Goal: Transaction & Acquisition: Purchase product/service

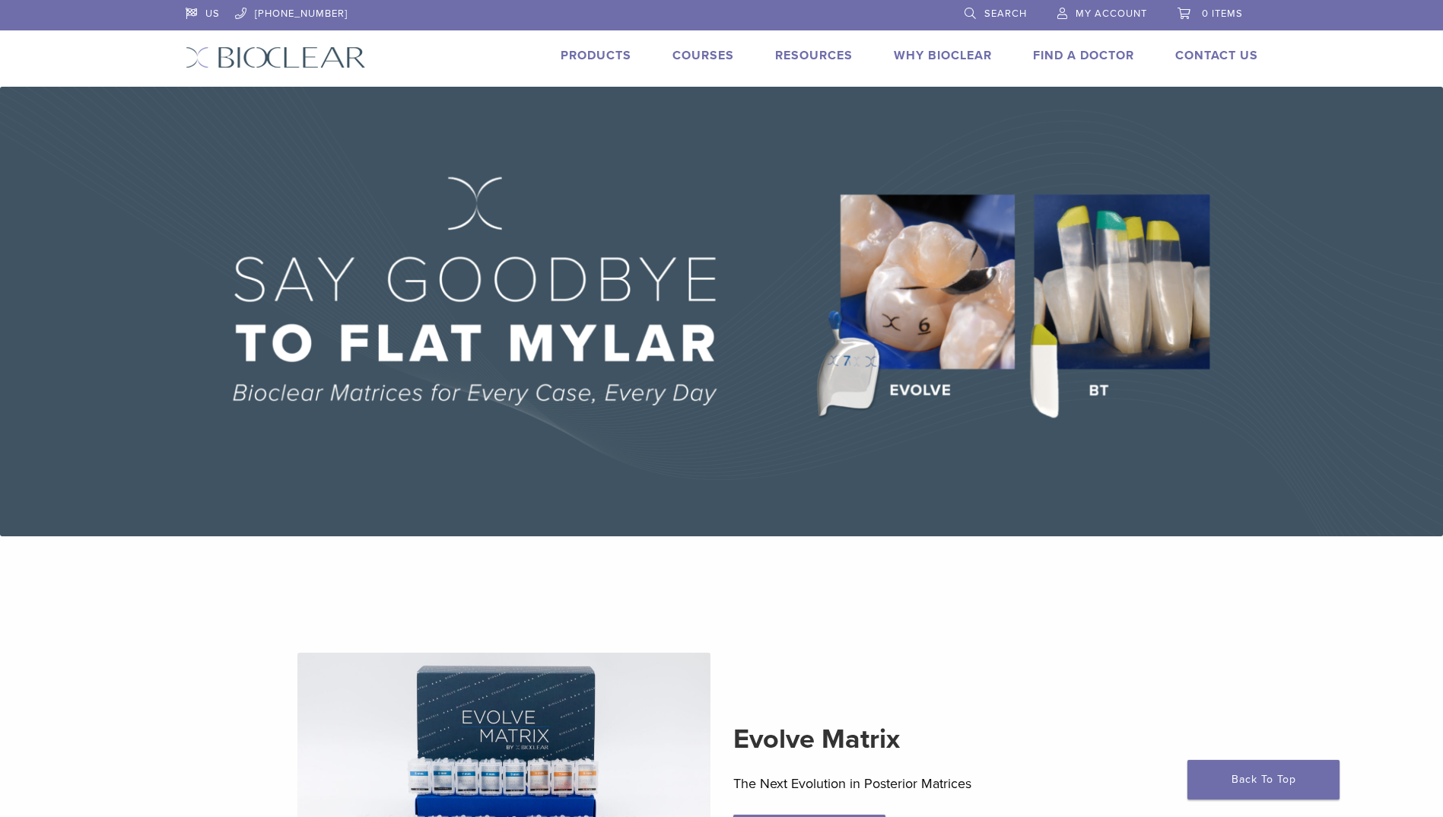
click at [1108, 11] on span "My Account" at bounding box center [1112, 14] width 72 height 12
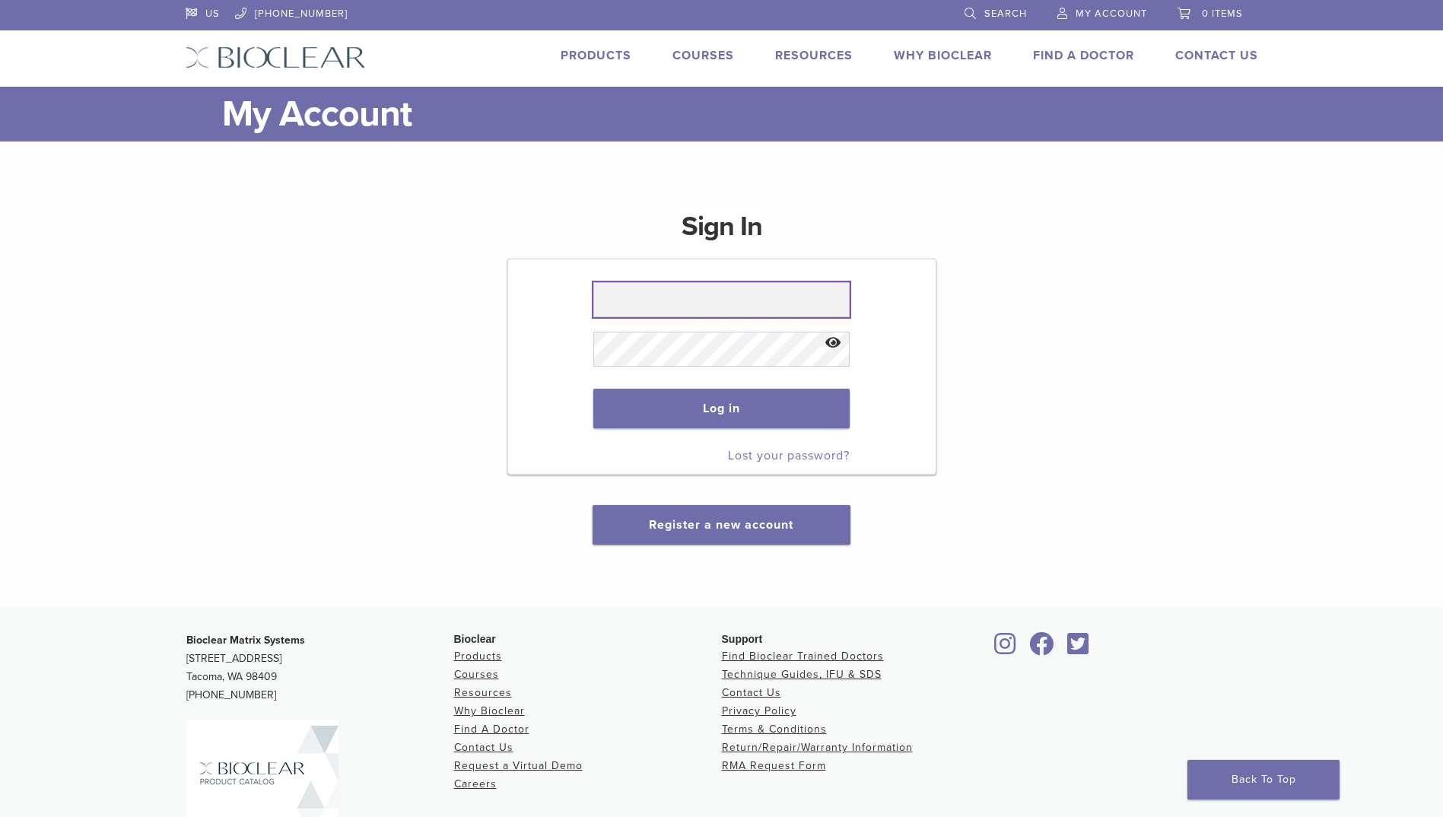
click at [694, 295] on input "text" at bounding box center [721, 299] width 256 height 35
type input "**********"
click at [725, 407] on button "Log in" at bounding box center [721, 409] width 256 height 40
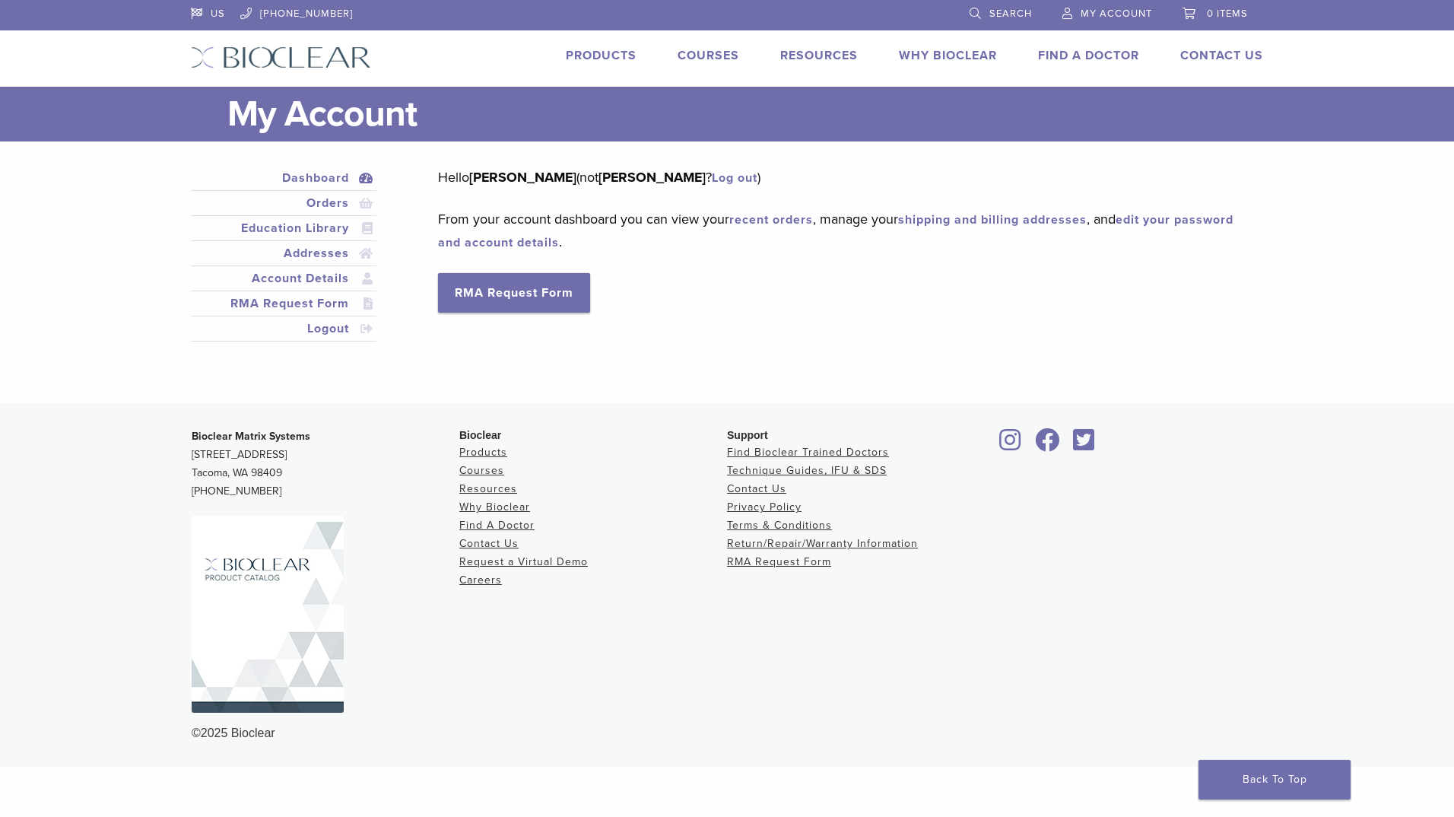
click at [609, 52] on link "Products" at bounding box center [601, 55] width 71 height 15
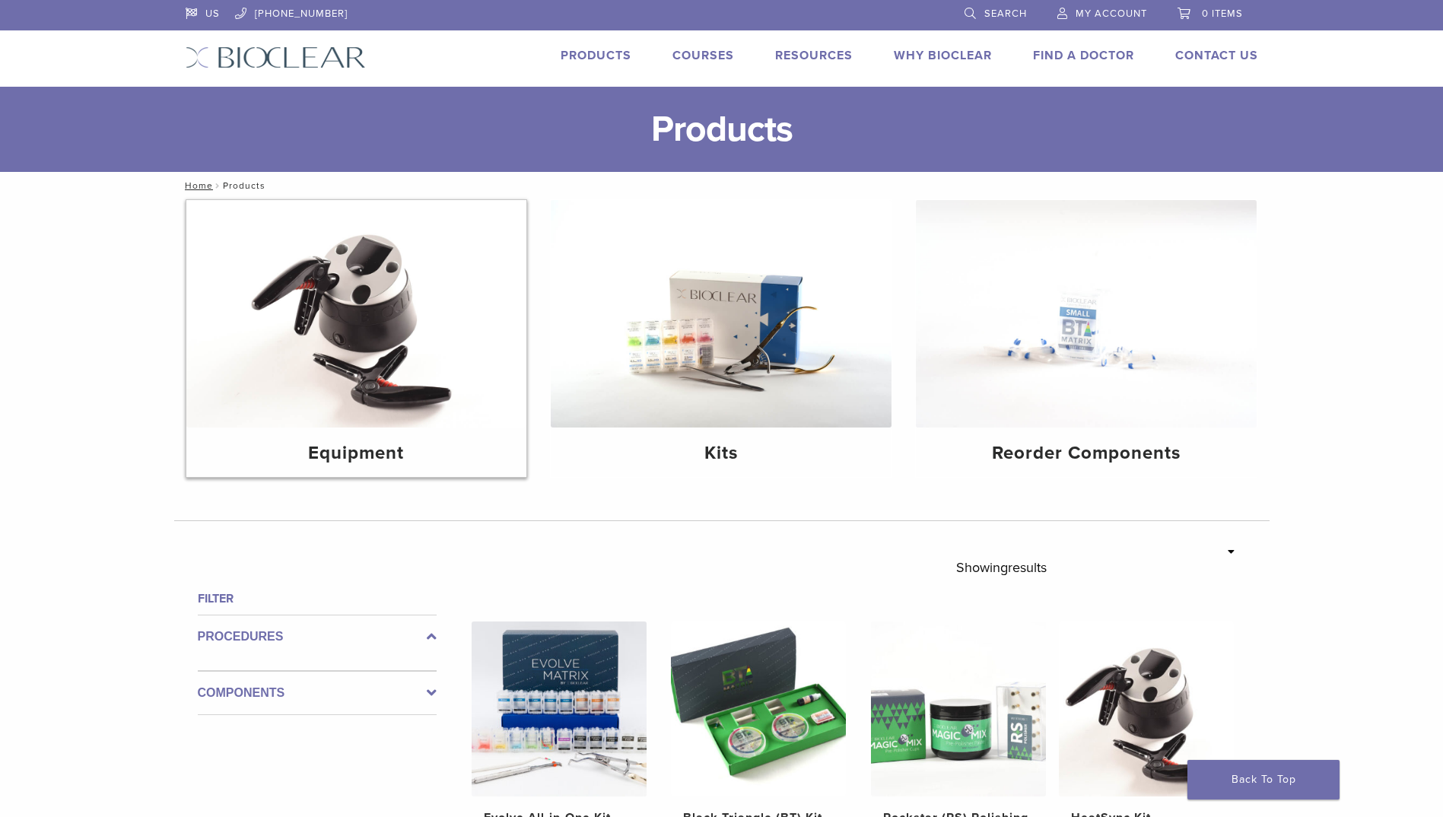
click at [356, 376] on img at bounding box center [356, 313] width 341 height 227
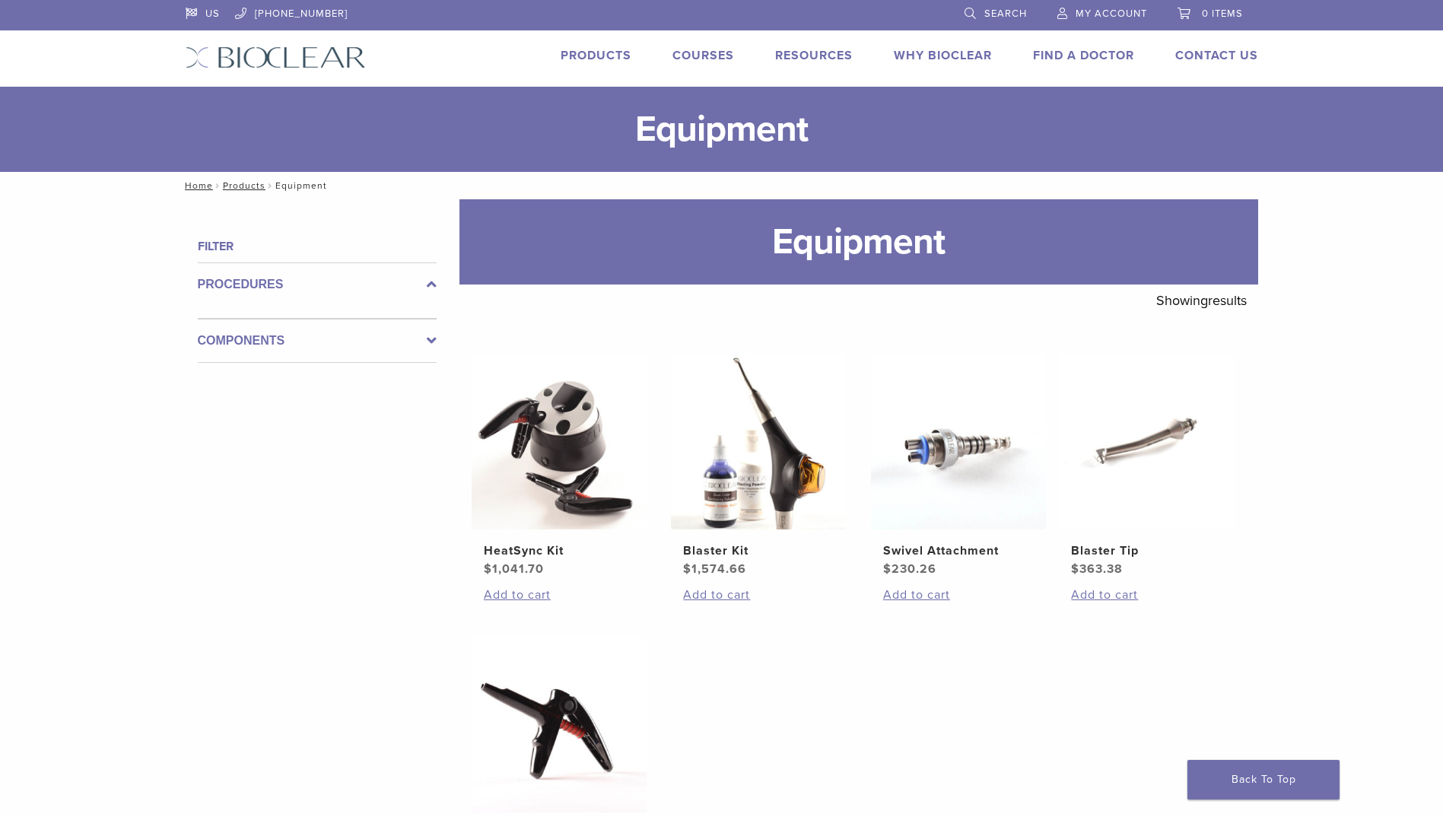
click at [587, 57] on link "Products" at bounding box center [596, 55] width 71 height 15
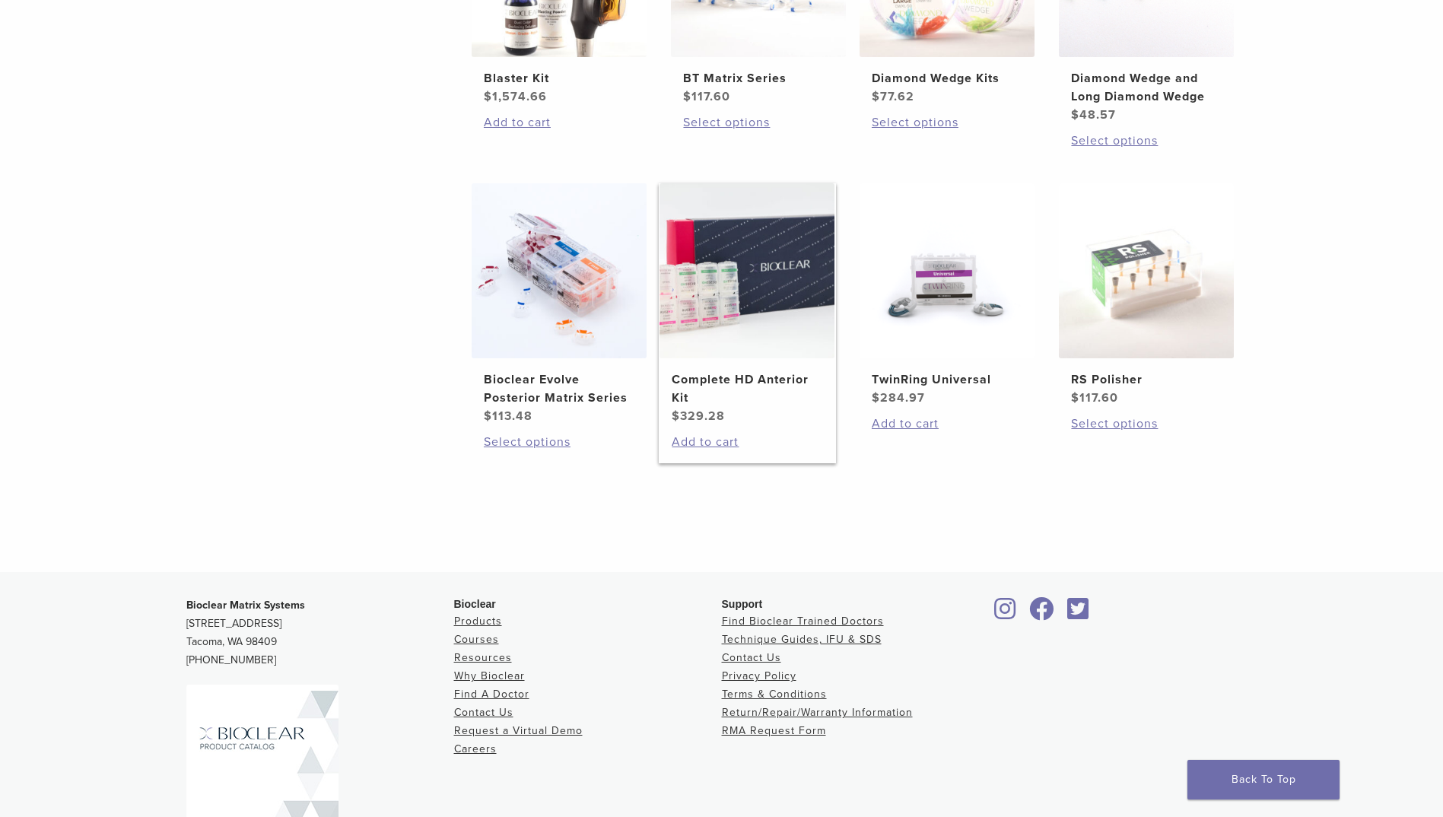
scroll to position [1065, 0]
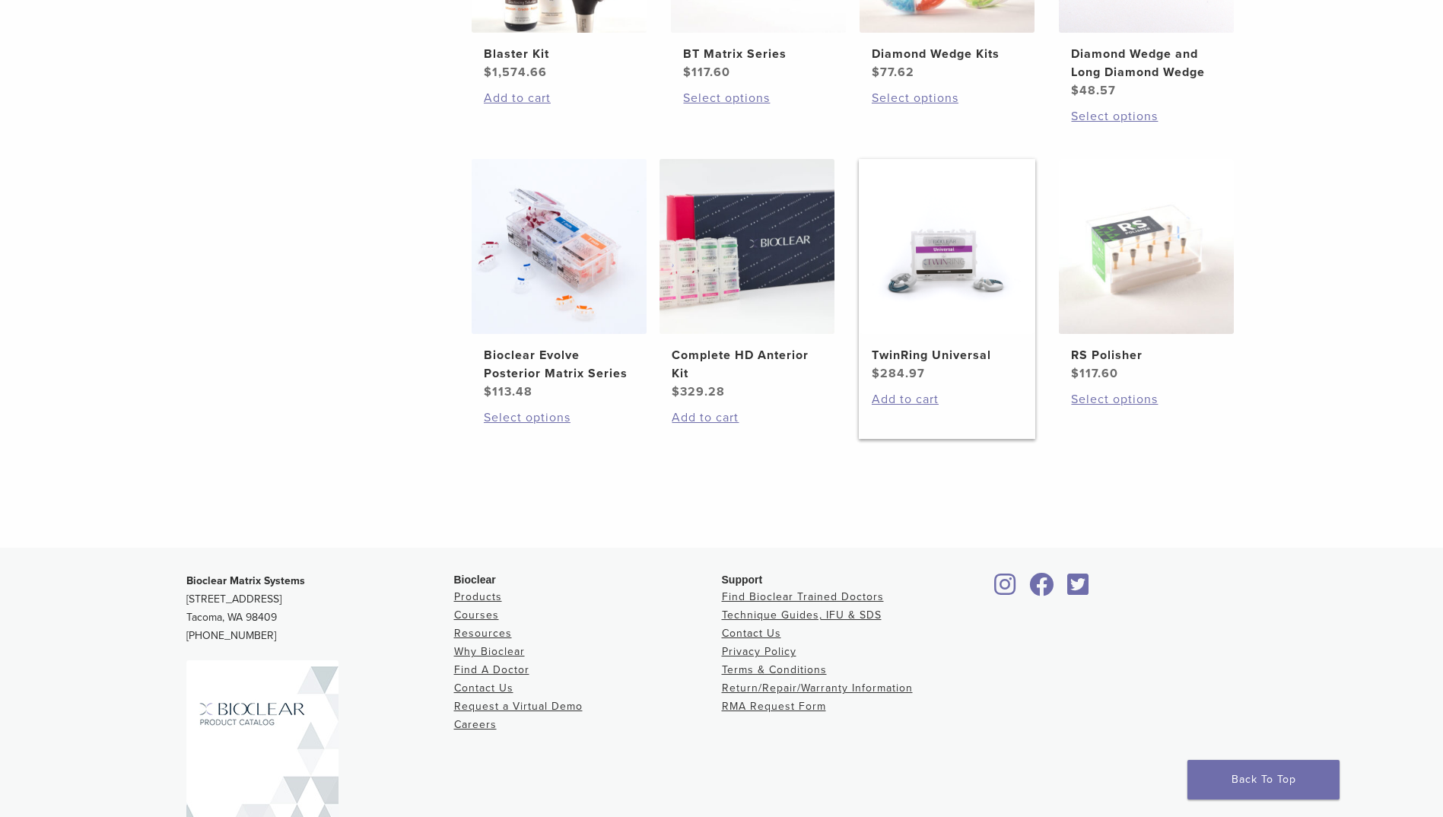
click at [904, 352] on h2 "TwinRing Universal" at bounding box center [947, 355] width 151 height 18
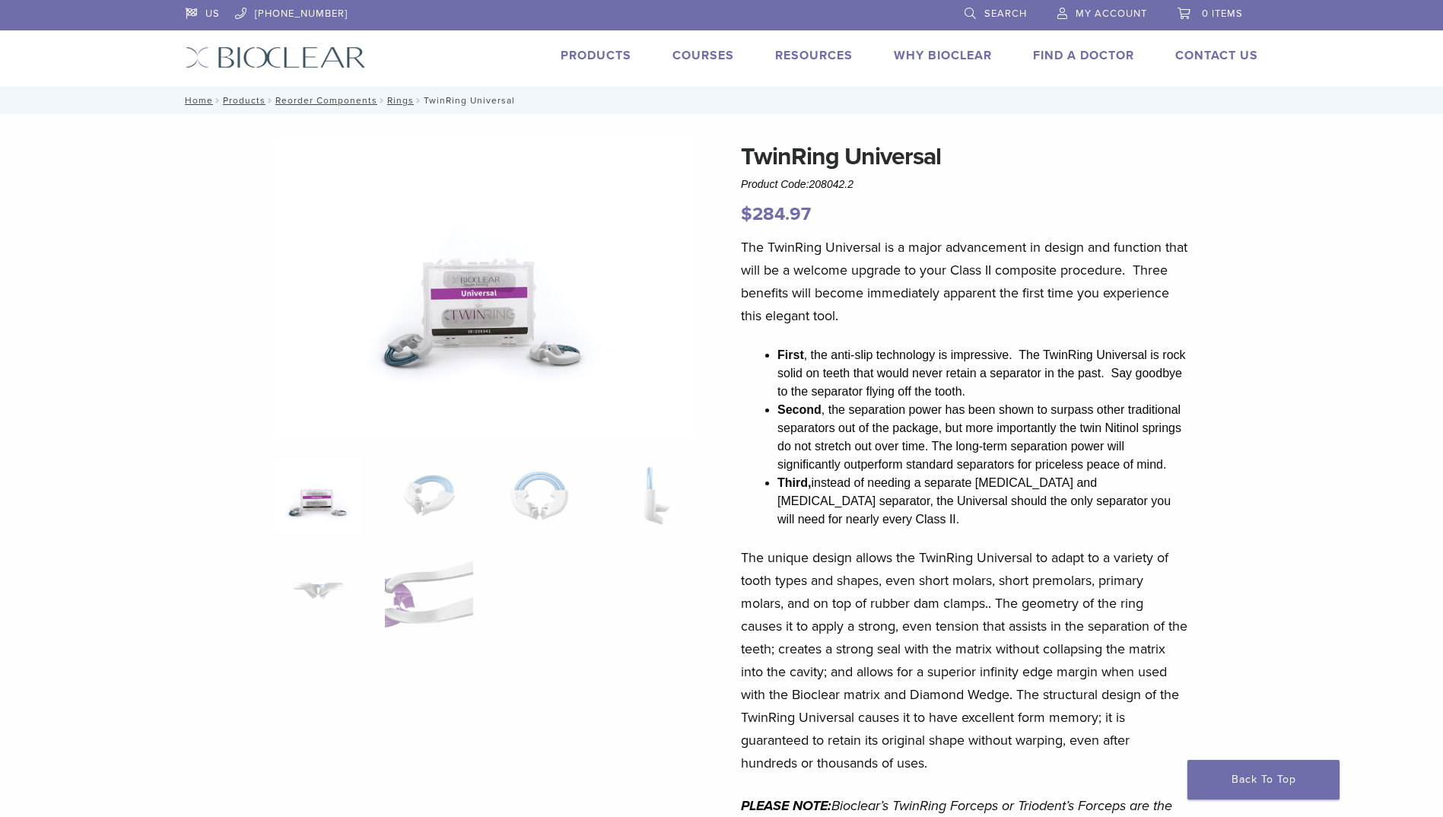
click at [685, 55] on link "Courses" at bounding box center [703, 55] width 62 height 15
click at [588, 58] on link "Products" at bounding box center [596, 55] width 71 height 15
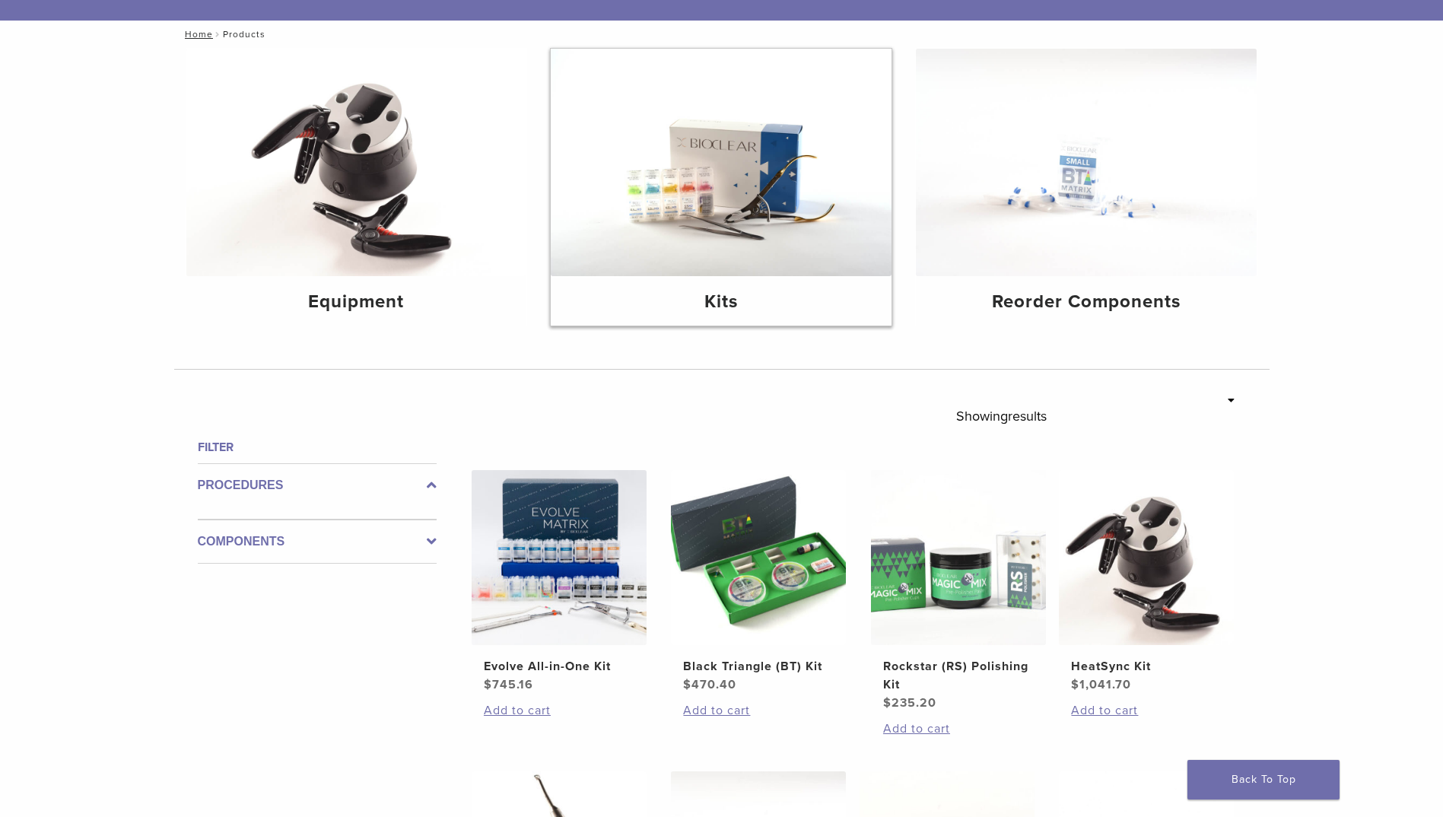
scroll to position [152, 0]
click at [740, 297] on h4 "Kits" at bounding box center [721, 301] width 316 height 27
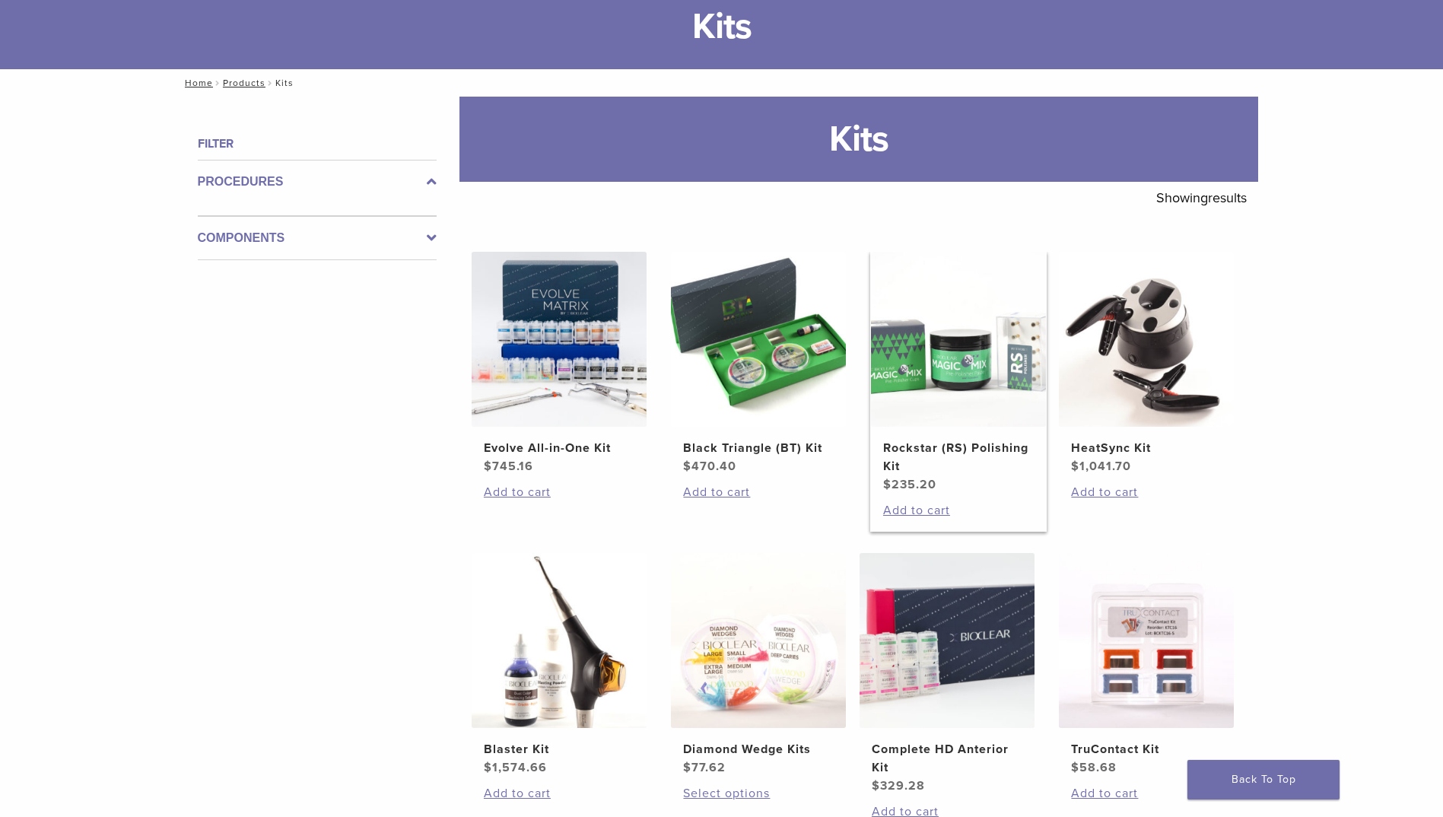
scroll to position [76, 0]
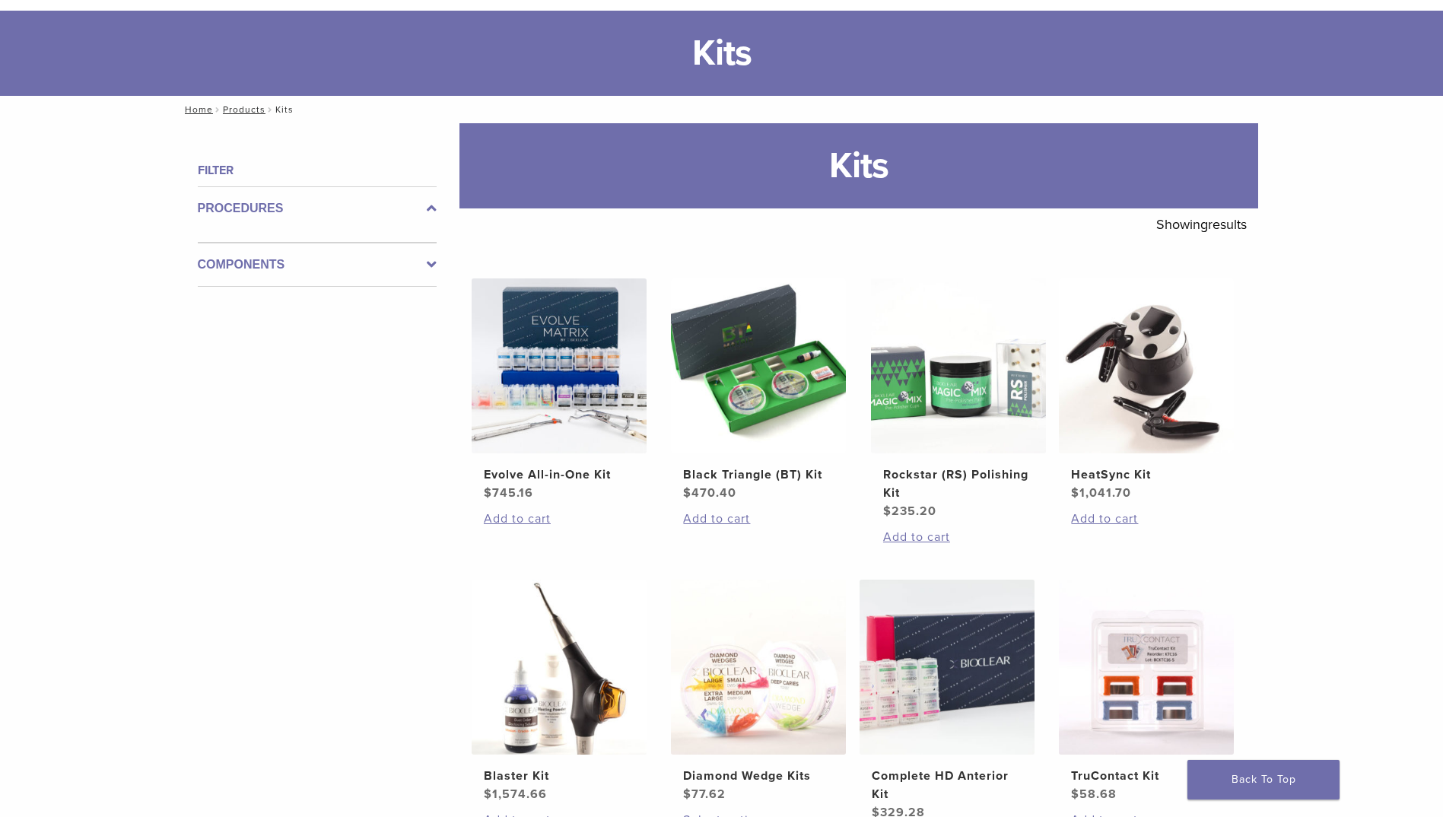
click at [252, 262] on label "Components" at bounding box center [317, 265] width 239 height 18
click at [428, 252] on icon at bounding box center [432, 252] width 10 height 18
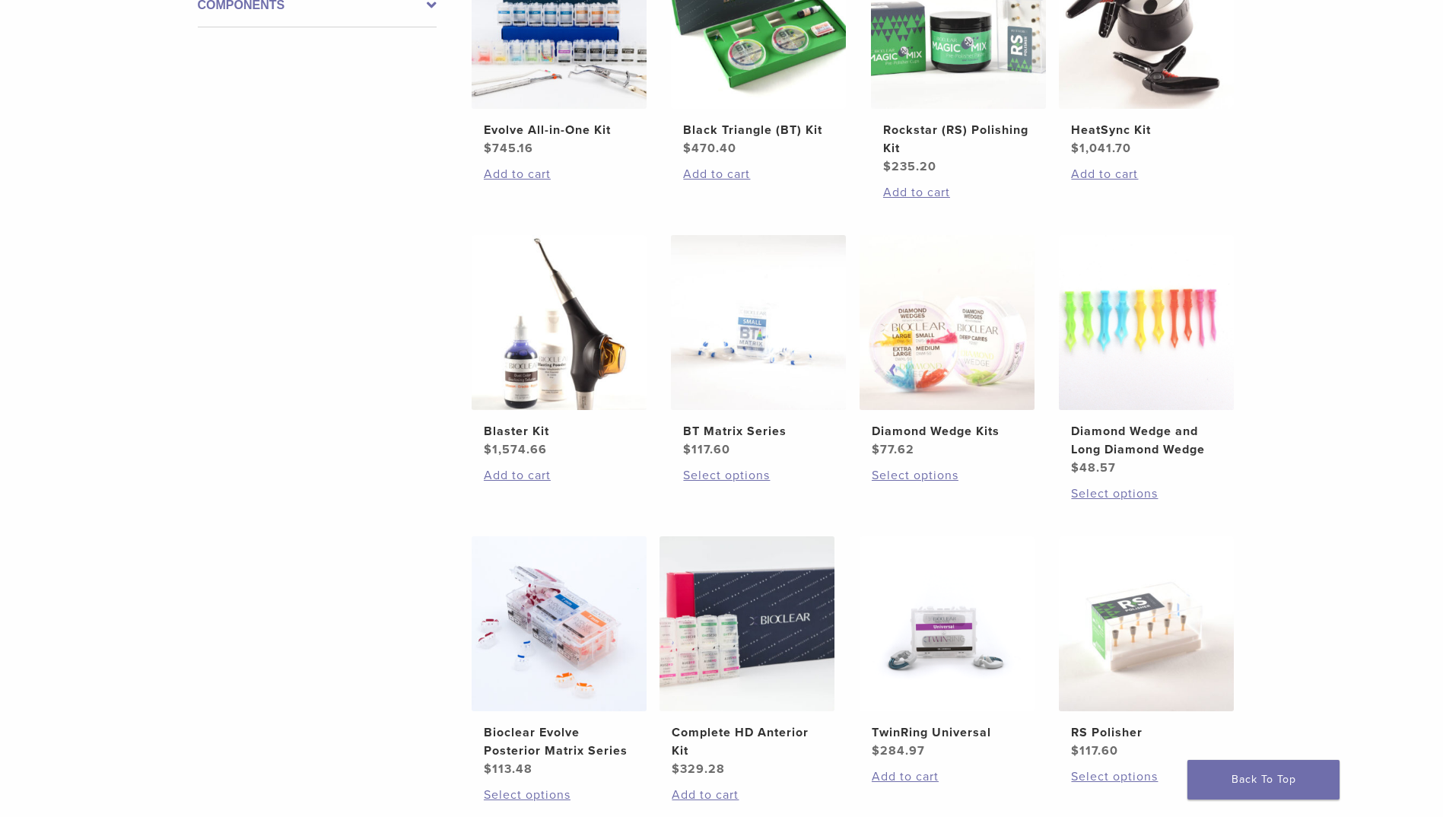
scroll to position [685, 0]
